Goal: Book appointment/travel/reservation

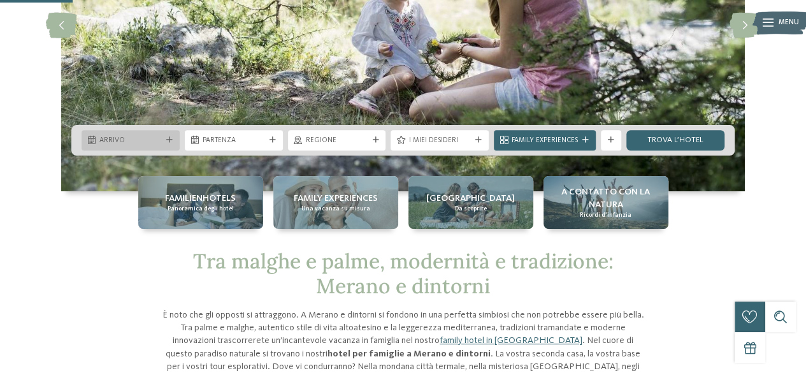
click at [158, 138] on span "Arrivo" at bounding box center [130, 141] width 62 height 10
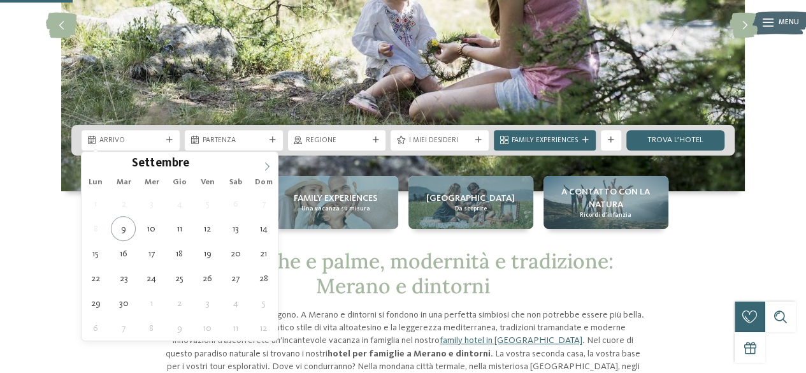
click at [260, 167] on span at bounding box center [267, 163] width 22 height 22
type div "15.10.2025"
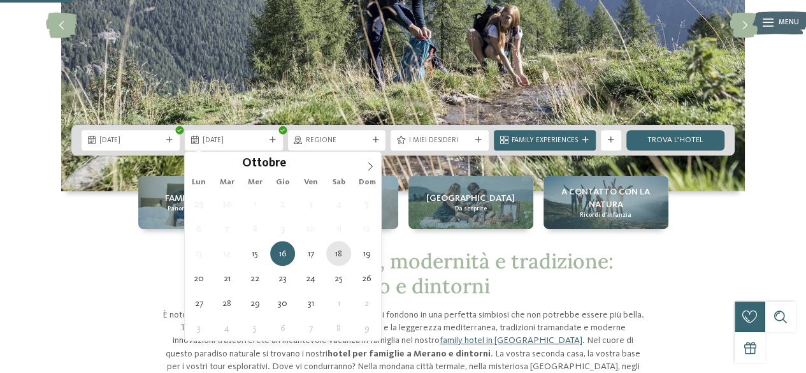
type div "18.10.2025"
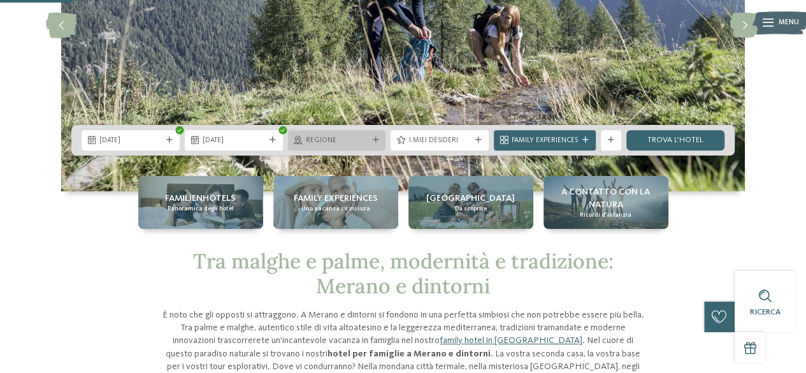
click at [354, 146] on div "Regione" at bounding box center [337, 140] width 98 height 20
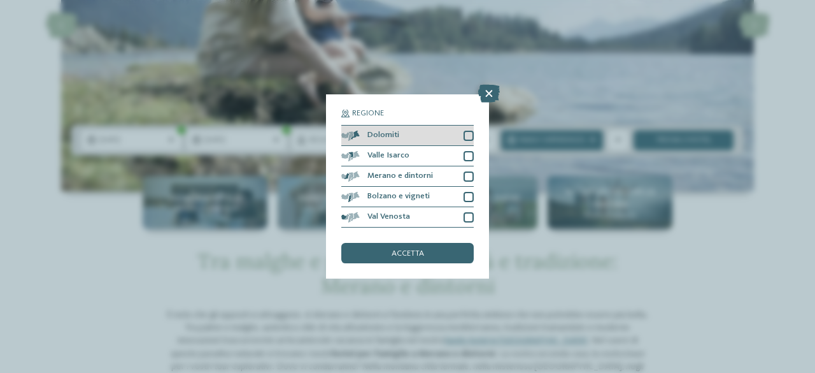
click at [466, 134] on div at bounding box center [469, 136] width 10 height 10
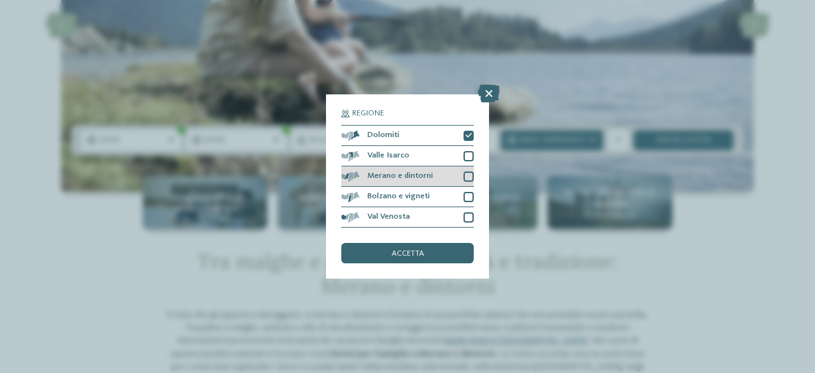
click at [467, 173] on div at bounding box center [469, 176] width 10 height 10
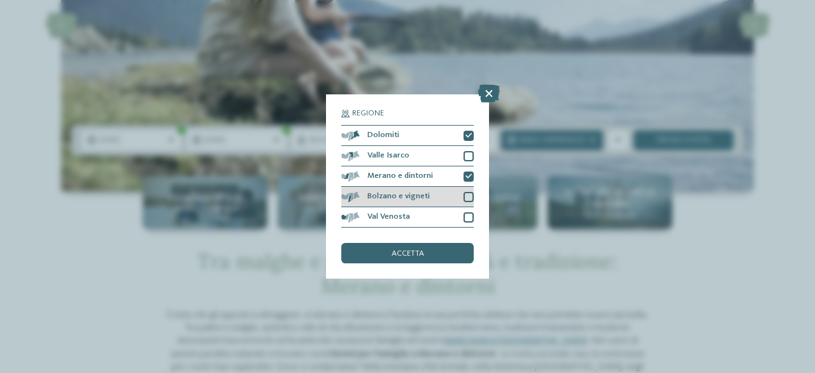
click at [466, 200] on div at bounding box center [469, 197] width 10 height 10
click at [473, 217] on div at bounding box center [469, 217] width 10 height 10
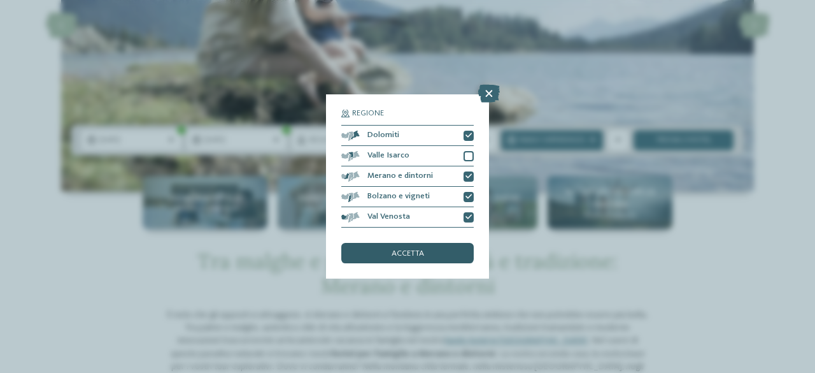
click at [415, 257] on span "accetta" at bounding box center [408, 254] width 32 height 8
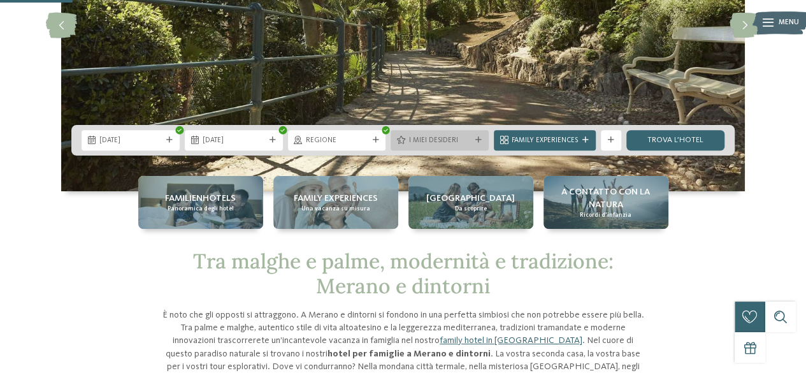
click at [465, 141] on span "I miei desideri" at bounding box center [439, 141] width 62 height 10
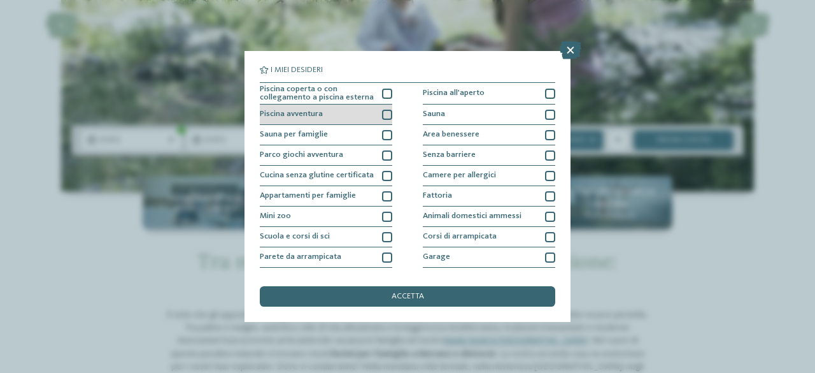
click at [382, 115] on div at bounding box center [387, 115] width 10 height 10
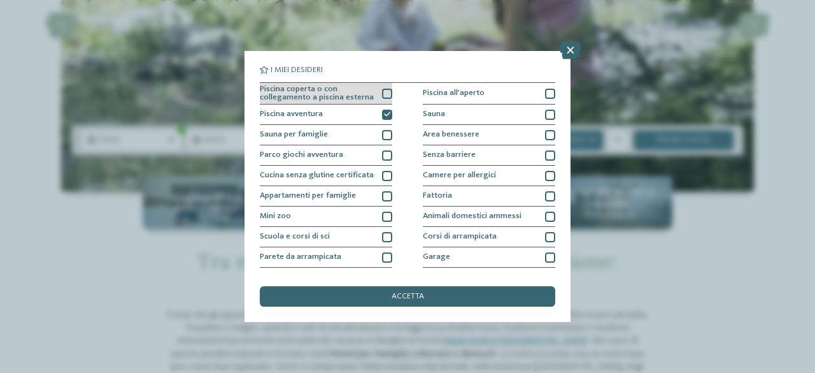
click at [383, 96] on div at bounding box center [387, 94] width 10 height 10
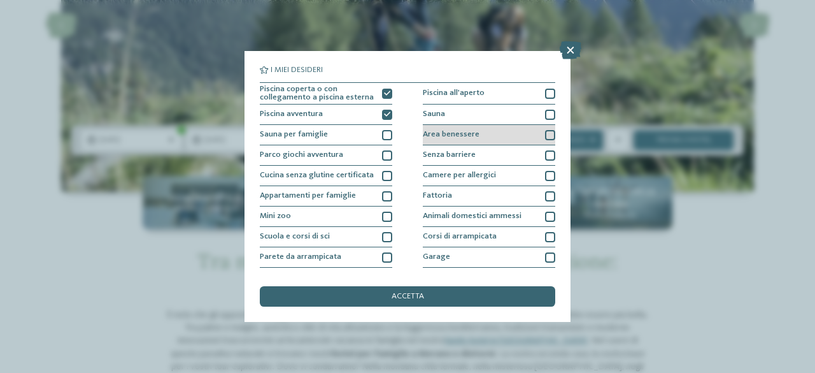
click at [545, 131] on div at bounding box center [550, 135] width 10 height 10
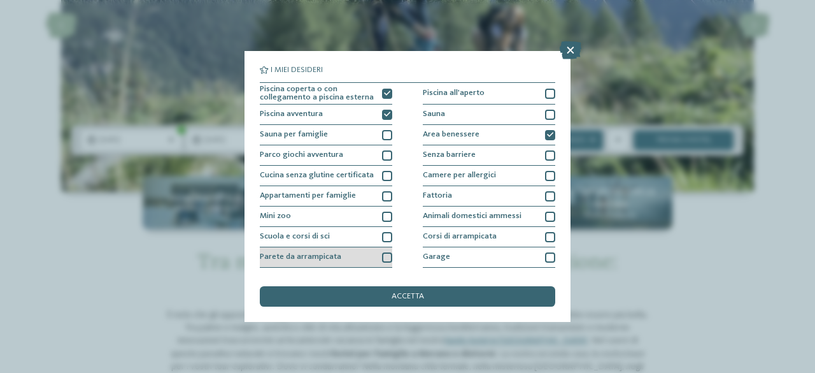
click at [388, 261] on div at bounding box center [387, 257] width 10 height 10
click at [384, 255] on icon at bounding box center [387, 257] width 6 height 6
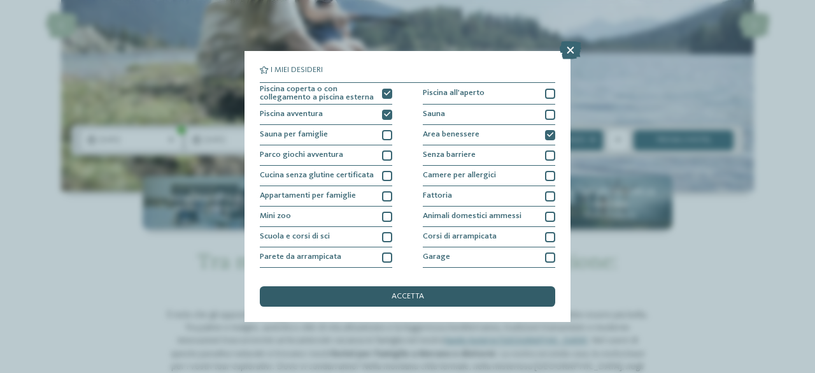
click at [419, 290] on div "accetta" at bounding box center [408, 296] width 296 height 20
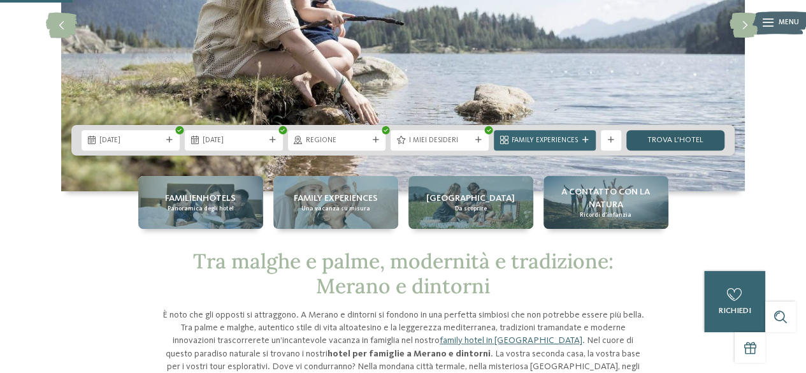
click at [667, 137] on link "trova l’hotel" at bounding box center [675, 140] width 98 height 20
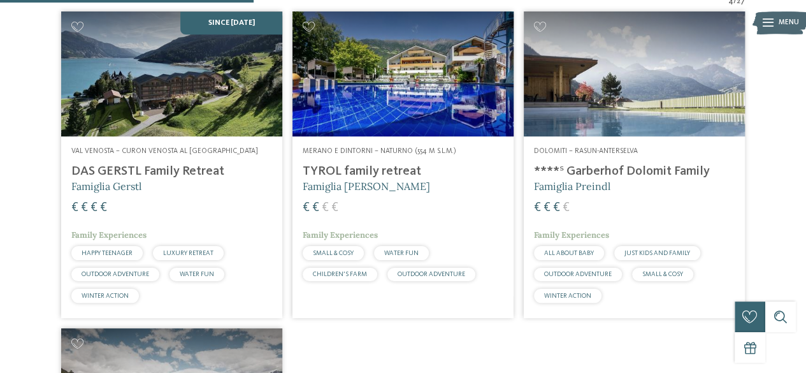
scroll to position [340, 0]
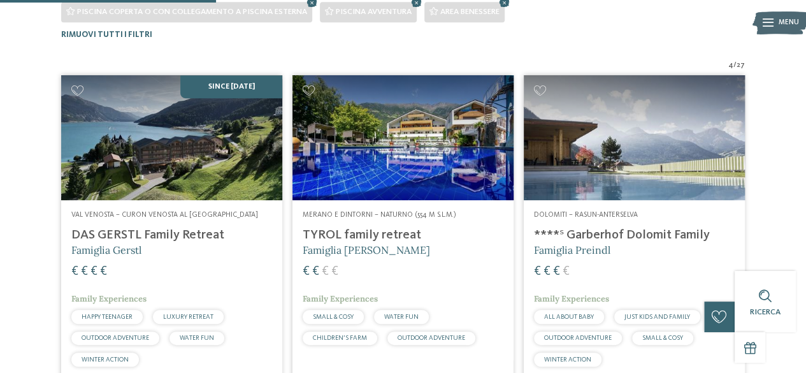
click at [131, 234] on h4 "DAS GERSTL Family Retreat" at bounding box center [171, 234] width 201 height 15
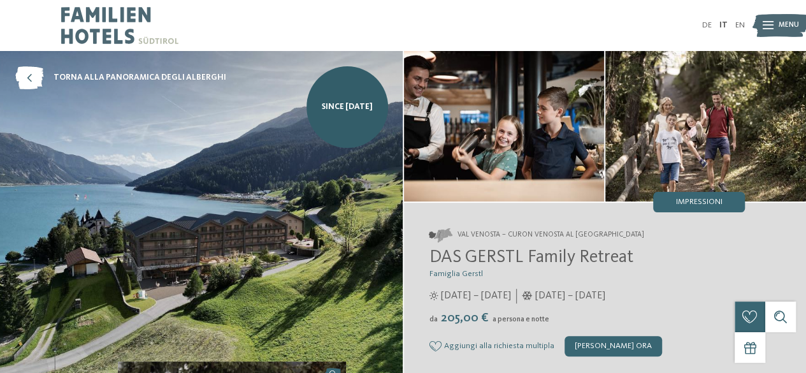
click at [529, 138] on img at bounding box center [504, 126] width 201 height 150
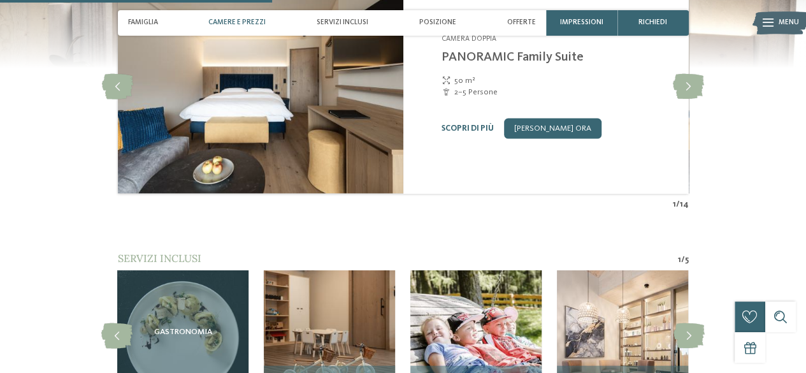
scroll to position [1338, 0]
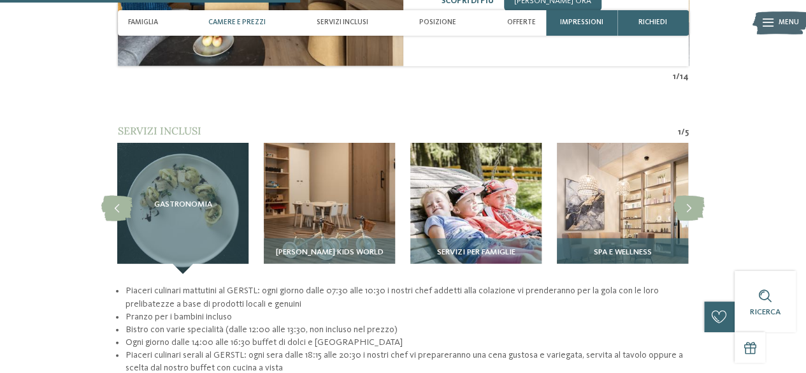
click at [633, 183] on img at bounding box center [622, 208] width 131 height 131
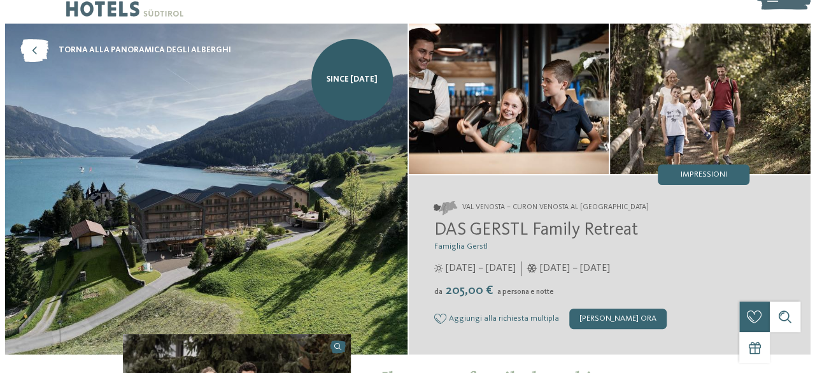
scroll to position [0, 0]
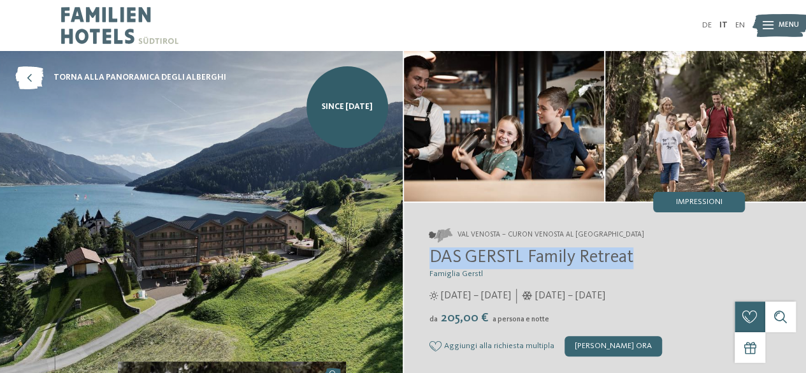
drag, startPoint x: 650, startPoint y: 254, endPoint x: 433, endPoint y: 245, distance: 217.4
click at [418, 249] on div "Val Venosta – Curon Venosta al lago di Resia DAS GERSTL Family Retreat Famiglia…" at bounding box center [605, 292] width 403 height 179
copy span "DAS GERSTL Family Retreat"
